Goal: Task Accomplishment & Management: Use online tool/utility

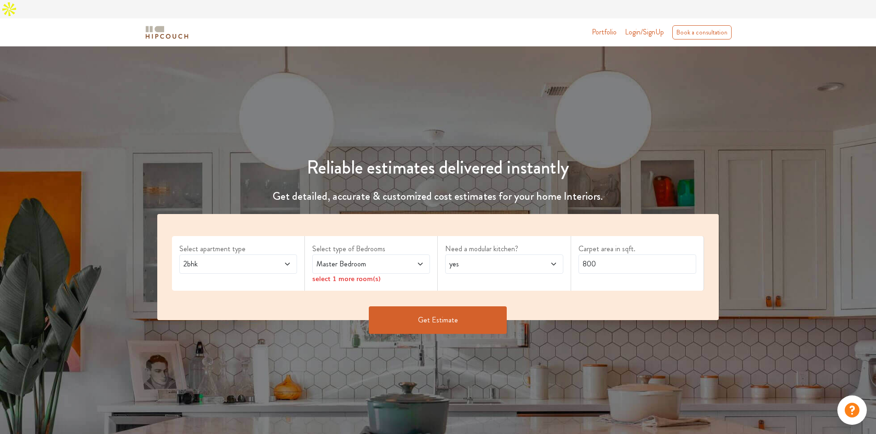
click at [219, 259] on span "2bhk" at bounding box center [223, 264] width 82 height 11
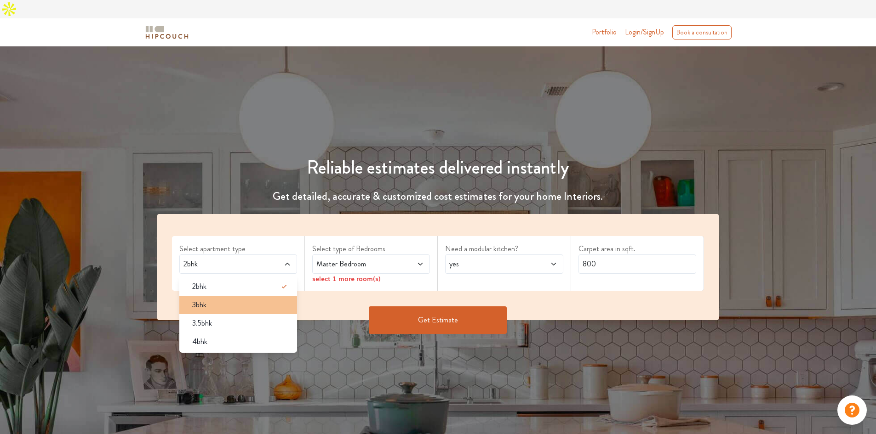
click at [234, 300] on div "3bhk" at bounding box center [241, 305] width 112 height 11
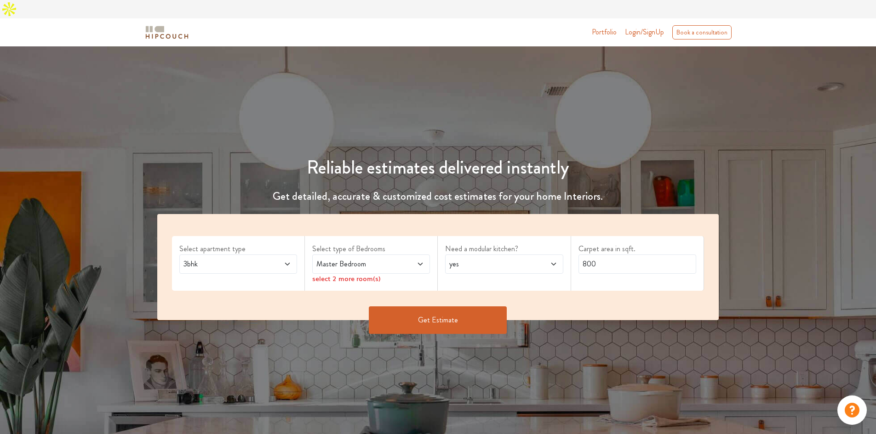
click at [397, 255] on div "Master Bedroom" at bounding box center [371, 264] width 118 height 19
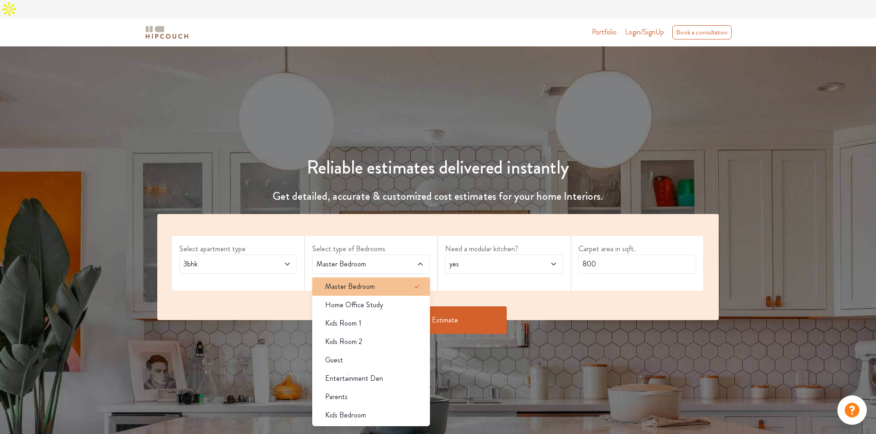
click at [393, 281] on div "Master Bedroom" at bounding box center [374, 286] width 112 height 11
click at [508, 259] on span "yes" at bounding box center [488, 264] width 82 height 11
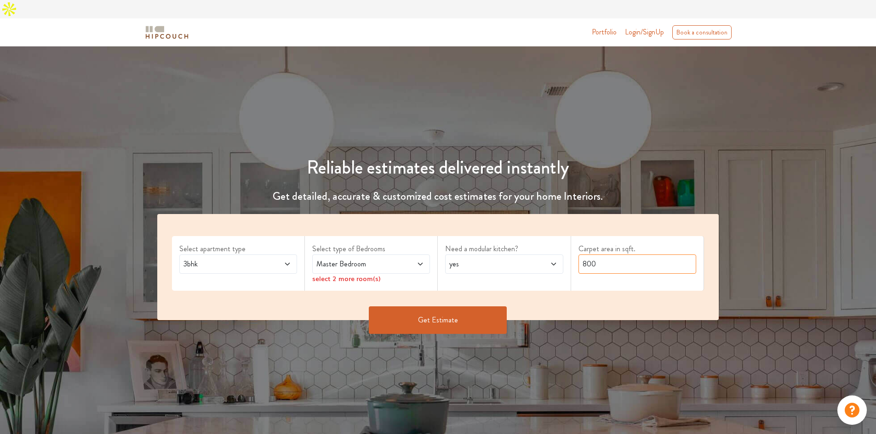
click at [647, 255] on input "800" at bounding box center [637, 264] width 118 height 19
drag, startPoint x: 647, startPoint y: 243, endPoint x: 511, endPoint y: 250, distance: 136.3
click at [511, 250] on div "Select apartment type 3bhk Select type of Bedrooms Master Bedroom select 2 more…" at bounding box center [438, 267] width 562 height 106
type input "1100"
click at [427, 307] on button "Get Estimate" at bounding box center [438, 321] width 138 height 28
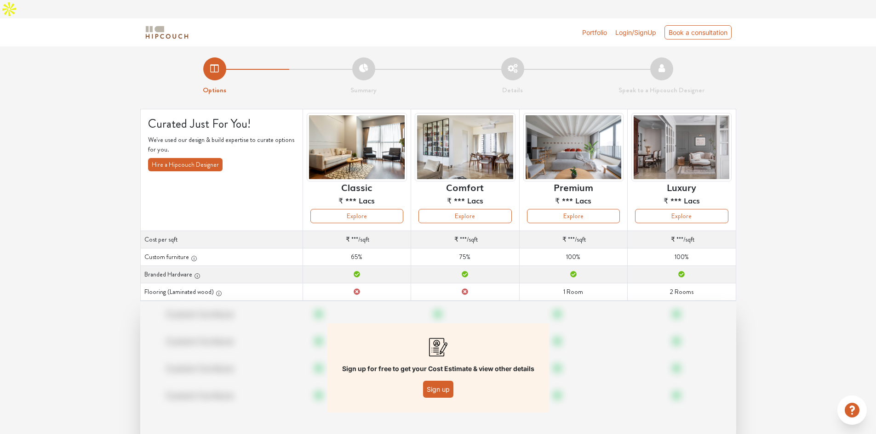
click at [601, 134] on div "Curated Just For You! We've used our design & build expertise to curate options…" at bounding box center [438, 289] width 607 height 361
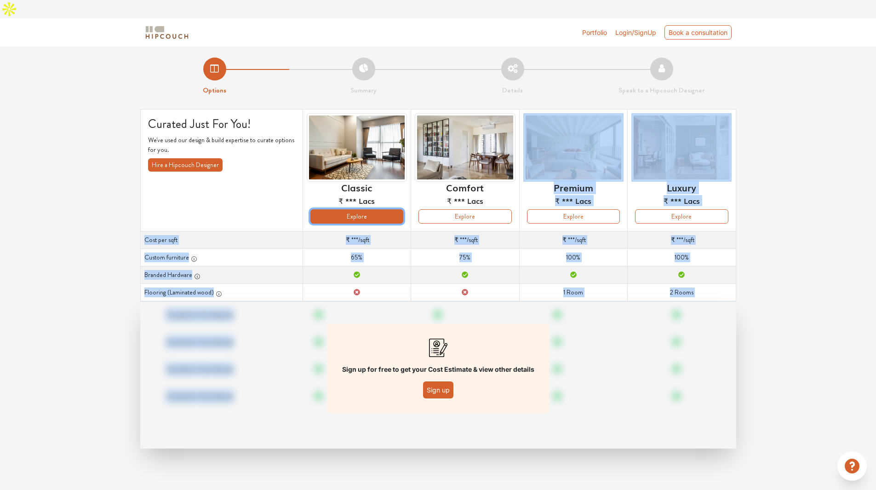
click at [368, 209] on button "Explore" at bounding box center [356, 216] width 93 height 14
